Goal: Transaction & Acquisition: Download file/media

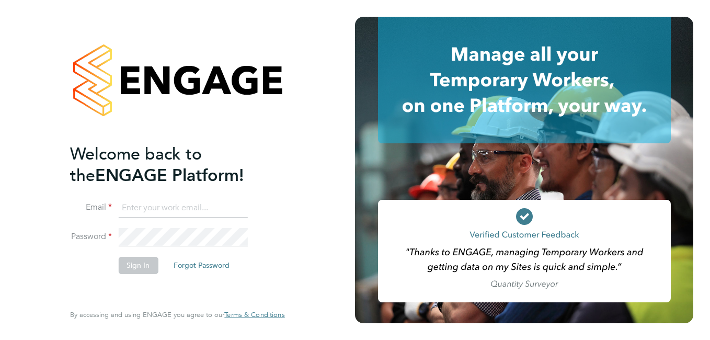
paste input "payroll.downloadqueries@hays.com"
click at [178, 206] on input "payroll.downloadqueries@hays.com" at bounding box center [182, 208] width 129 height 19
type input "payroll.downloadqueries@hays.com"
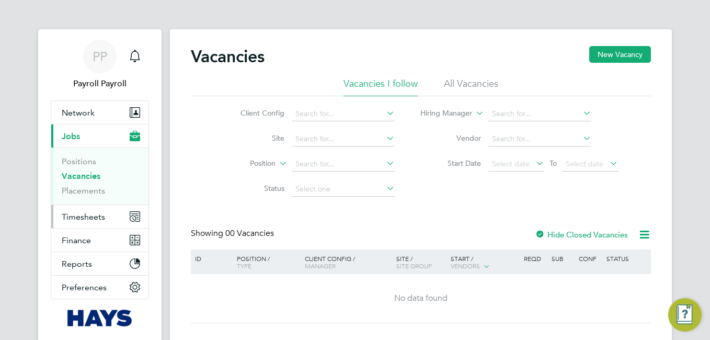
click at [85, 224] on button "Timesheets" at bounding box center [99, 216] width 97 height 23
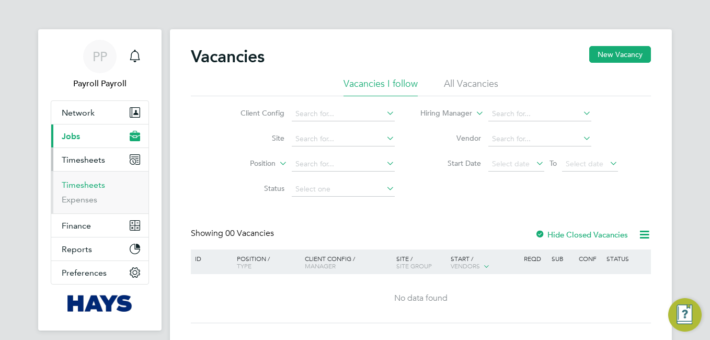
click at [88, 185] on link "Timesheets" at bounding box center [83, 185] width 43 height 10
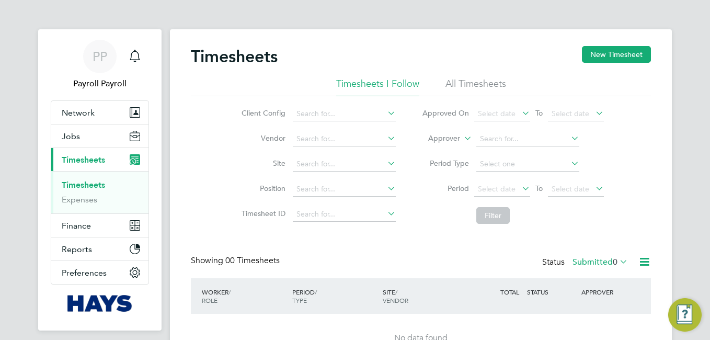
click at [617, 263] on icon at bounding box center [617, 261] width 0 height 15
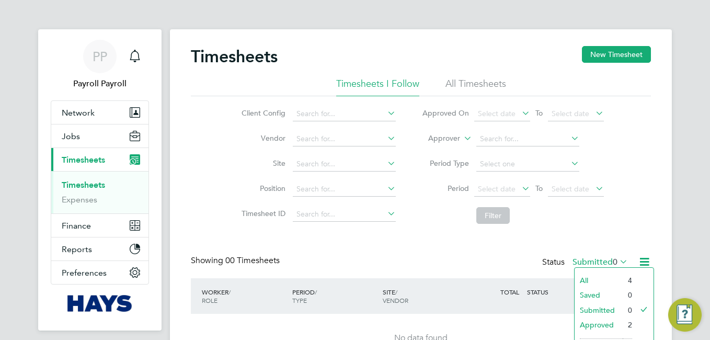
click at [590, 276] on li "All" at bounding box center [598, 280] width 48 height 15
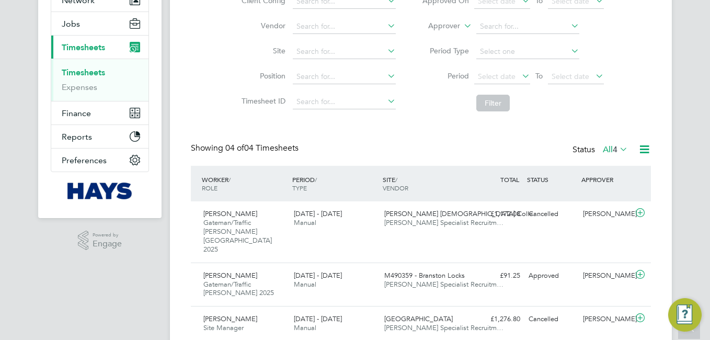
scroll to position [114, 0]
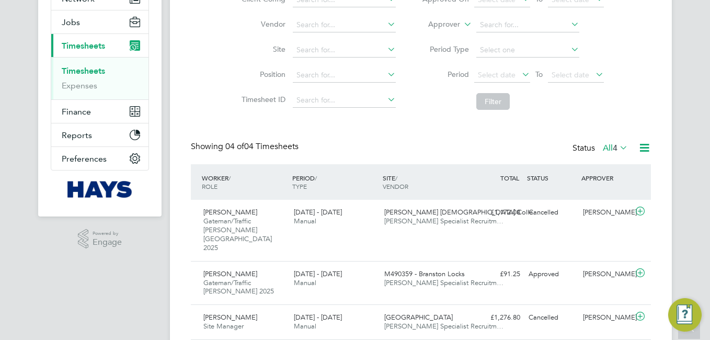
click at [642, 149] on icon at bounding box center [643, 147] width 13 height 13
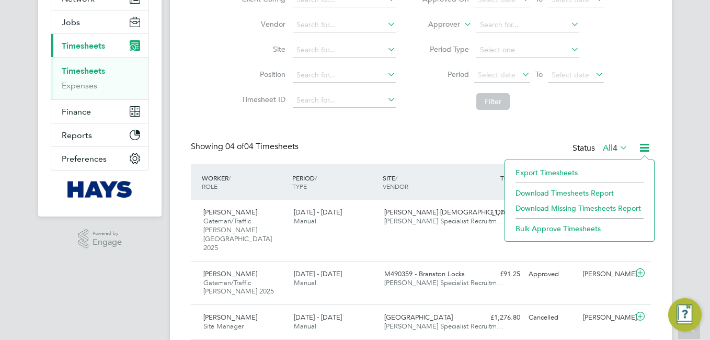
click at [568, 172] on li "Export Timesheets" at bounding box center [579, 172] width 138 height 15
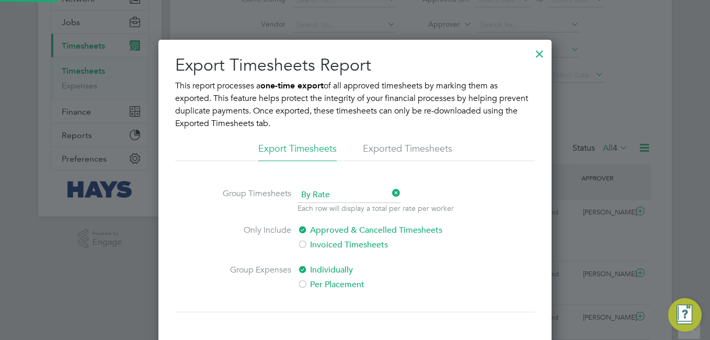
scroll to position [374, 393]
click at [333, 195] on span "By Rate" at bounding box center [348, 195] width 103 height 16
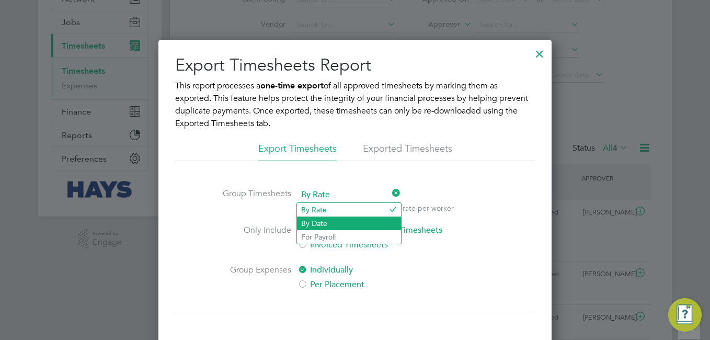
click at [313, 220] on li "By Date" at bounding box center [349, 223] width 104 height 14
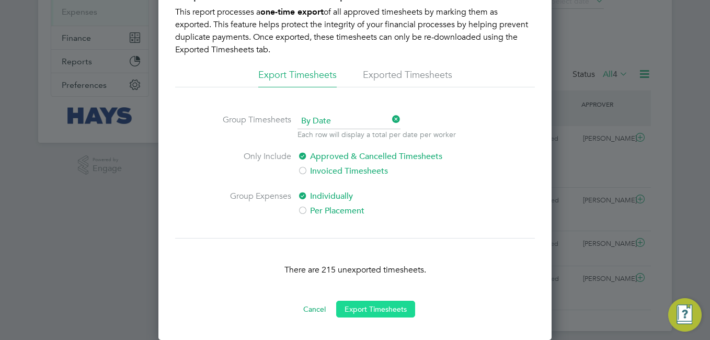
click at [364, 308] on button "Export Timesheets" at bounding box center [375, 308] width 79 height 17
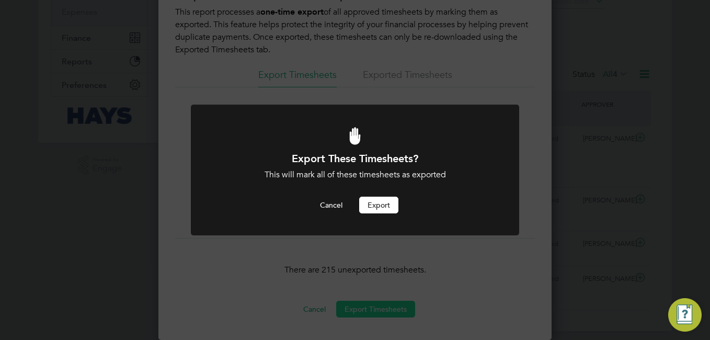
scroll to position [0, 0]
click at [385, 196] on button "Export" at bounding box center [378, 204] width 39 height 17
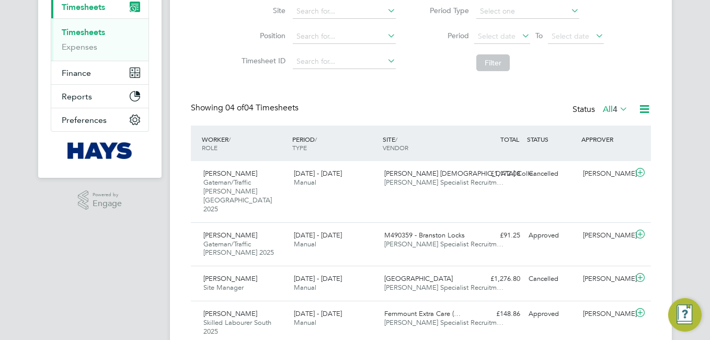
scroll to position [5, 5]
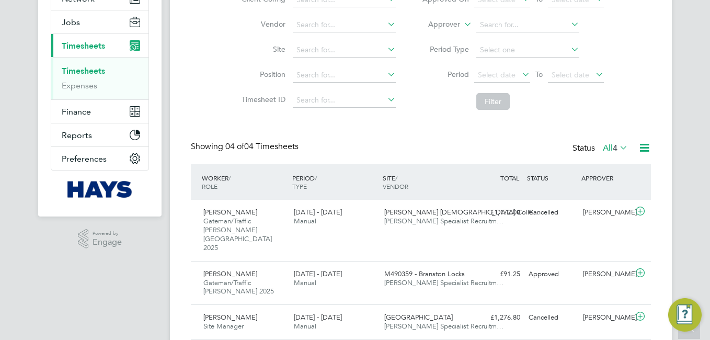
drag, startPoint x: 421, startPoint y: 164, endPoint x: 636, endPoint y: 147, distance: 215.9
click at [636, 147] on div "Showing 04 of 04 Timesheets Status All 4" at bounding box center [421, 152] width 460 height 23
click at [637, 147] on icon at bounding box center [643, 147] width 13 height 13
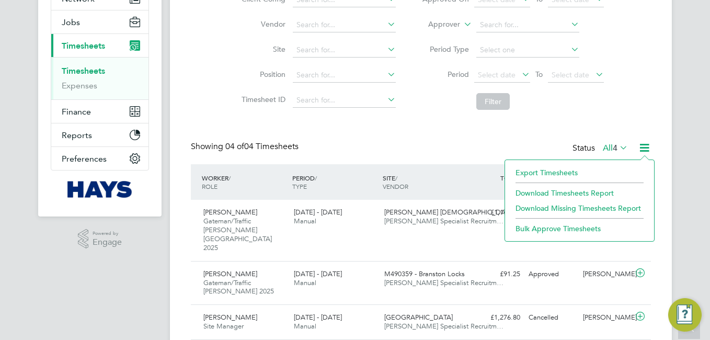
click at [542, 170] on li "Export Timesheets" at bounding box center [579, 172] width 138 height 15
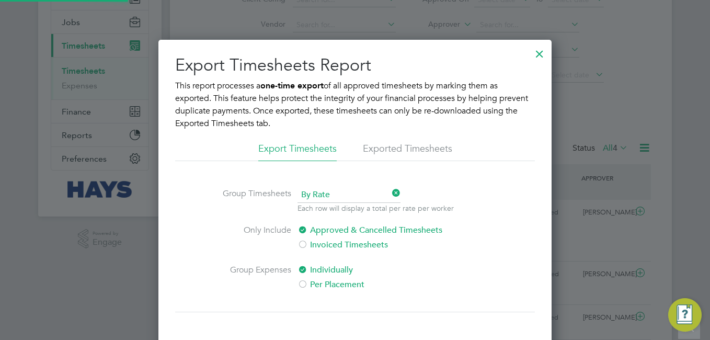
click at [393, 145] on li "Exported Timesheets" at bounding box center [407, 151] width 89 height 19
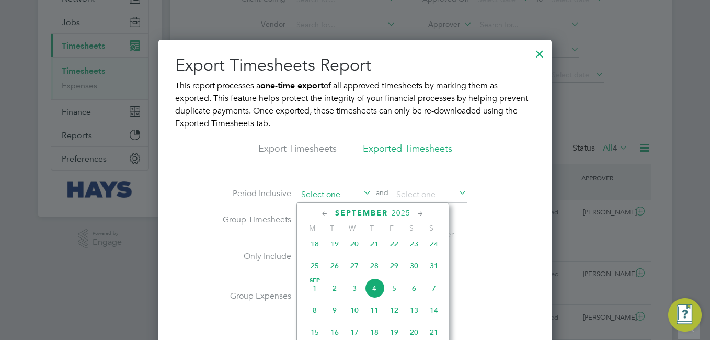
click at [312, 192] on input at bounding box center [334, 195] width 74 height 16
click at [333, 297] on span "2" at bounding box center [334, 288] width 20 height 20
type input "[DATE]"
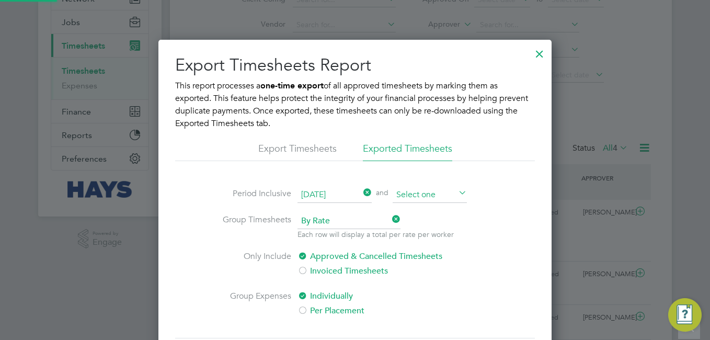
click at [416, 190] on input at bounding box center [429, 195] width 74 height 16
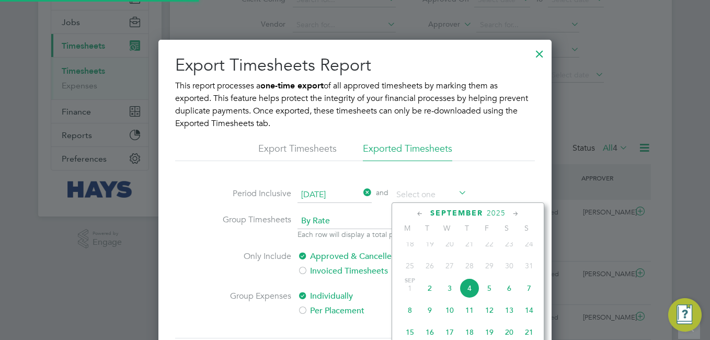
click at [468, 293] on span "4" at bounding box center [469, 288] width 20 height 20
type input "[DATE]"
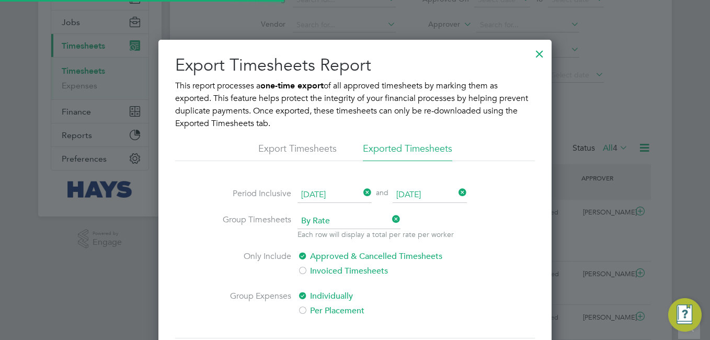
click at [328, 211] on li "Period Inclusive [DATE] and [DATE]" at bounding box center [355, 200] width 284 height 26
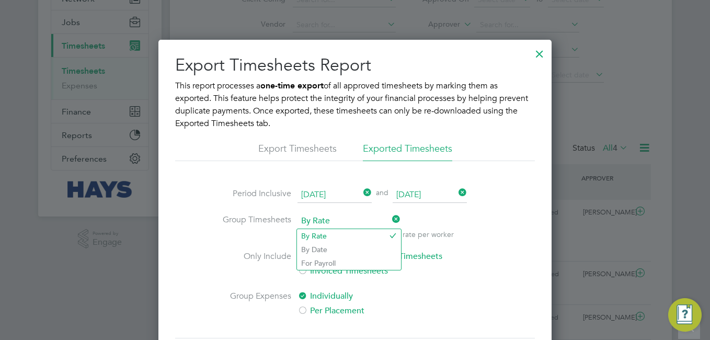
click at [321, 217] on span "By Rate" at bounding box center [348, 221] width 103 height 16
click at [313, 249] on li "By Date" at bounding box center [349, 249] width 104 height 14
click at [475, 257] on div "Approved & Cancelled Timesheets Invoiced Timesheets" at bounding box center [388, 264] width 183 height 29
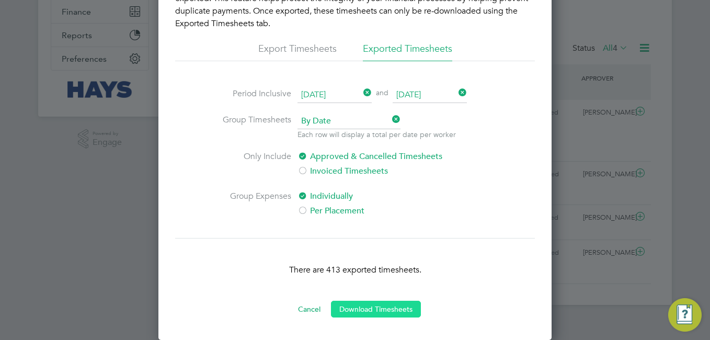
click at [381, 313] on button "Download Timesheets" at bounding box center [376, 308] width 90 height 17
